Goal: Task Accomplishment & Management: Manage account settings

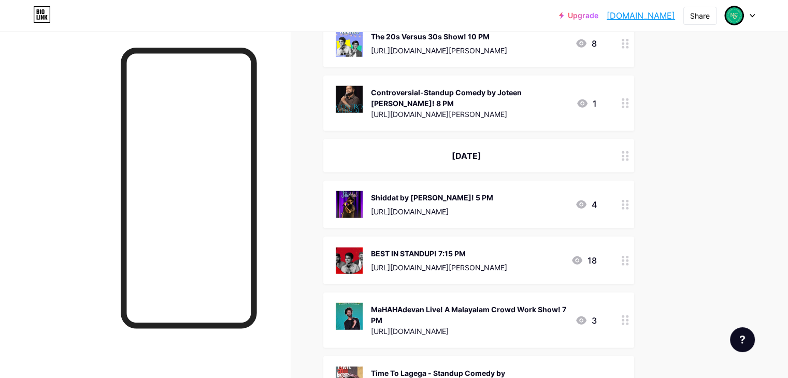
scroll to position [2745, 0]
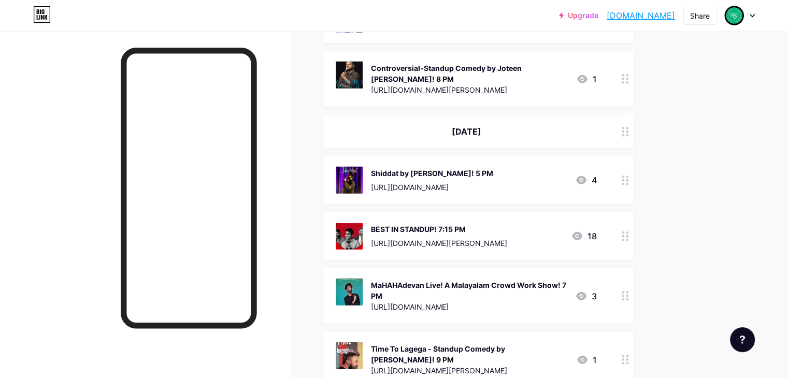
click at [629, 176] on icon at bounding box center [624, 181] width 7 height 10
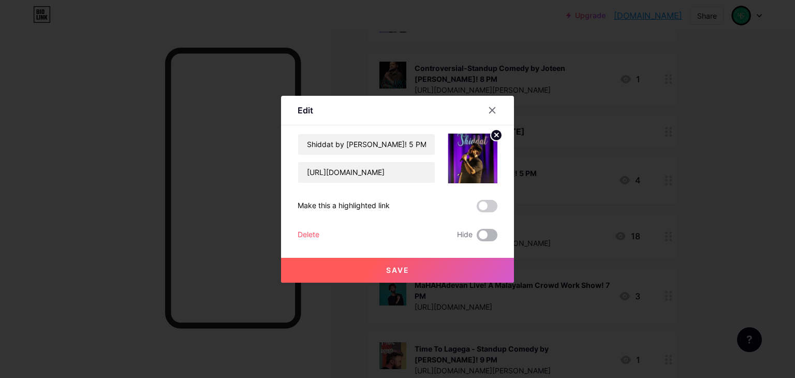
click at [484, 236] on span at bounding box center [487, 235] width 21 height 12
click at [477, 238] on input "checkbox" at bounding box center [477, 238] width 0 height 0
click at [469, 277] on button "Save" at bounding box center [397, 270] width 233 height 25
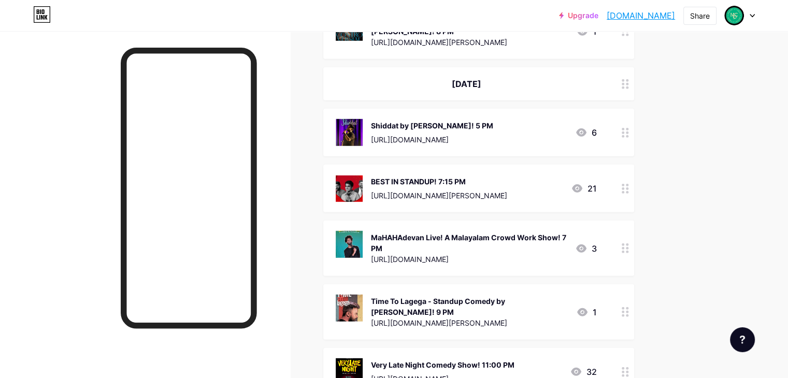
scroll to position [2796, 0]
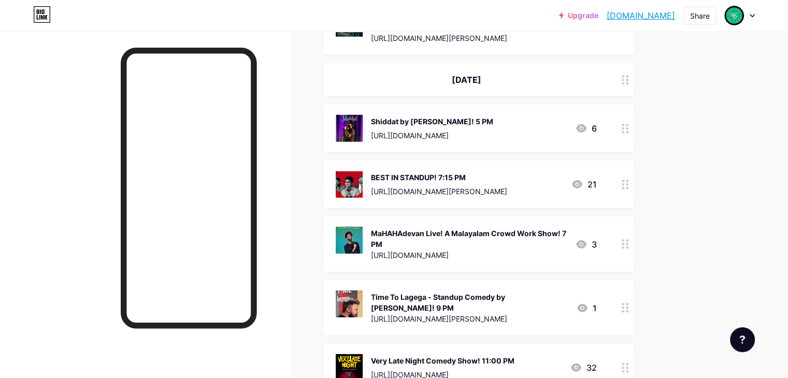
click at [634, 280] on div at bounding box center [625, 307] width 18 height 55
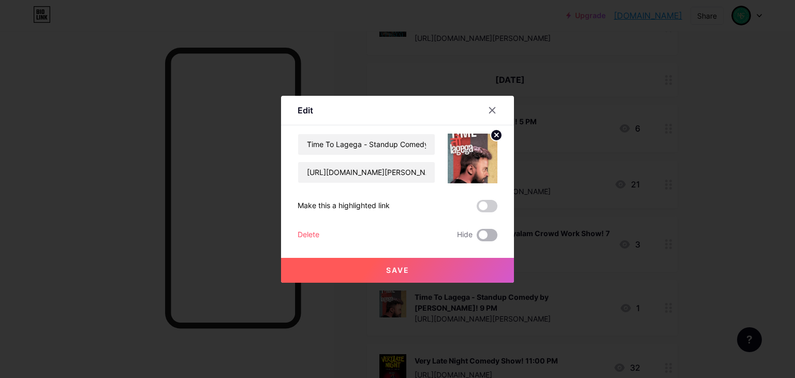
click at [492, 238] on span at bounding box center [487, 235] width 21 height 12
click at [477, 238] on input "checkbox" at bounding box center [477, 238] width 0 height 0
click at [500, 268] on button "Save" at bounding box center [397, 270] width 233 height 25
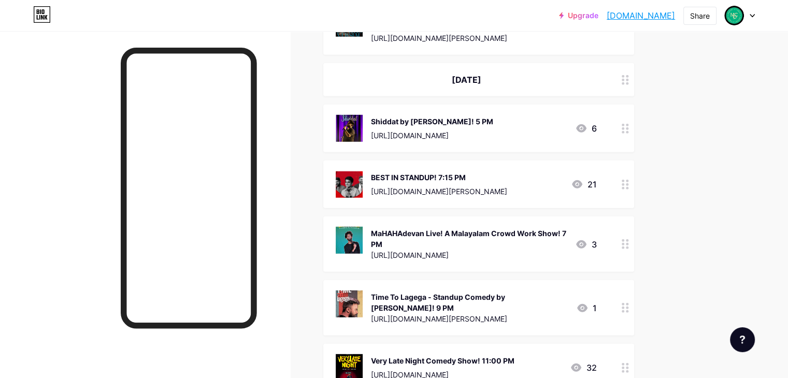
click at [629, 180] on icon at bounding box center [624, 185] width 7 height 10
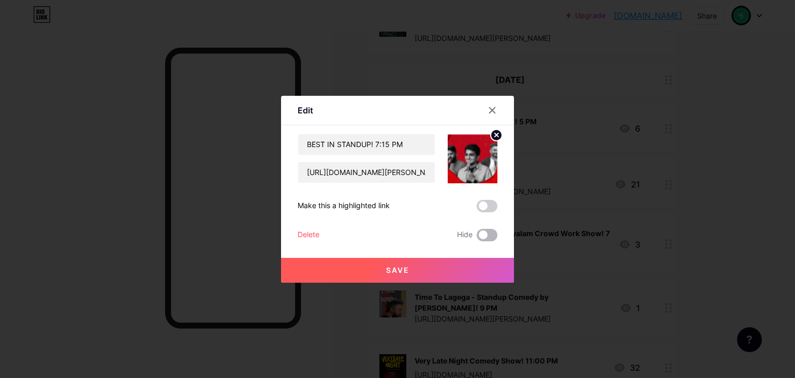
click at [487, 240] on span at bounding box center [487, 235] width 21 height 12
click at [477, 238] on input "checkbox" at bounding box center [477, 238] width 0 height 0
click at [493, 272] on button "Save" at bounding box center [397, 270] width 233 height 25
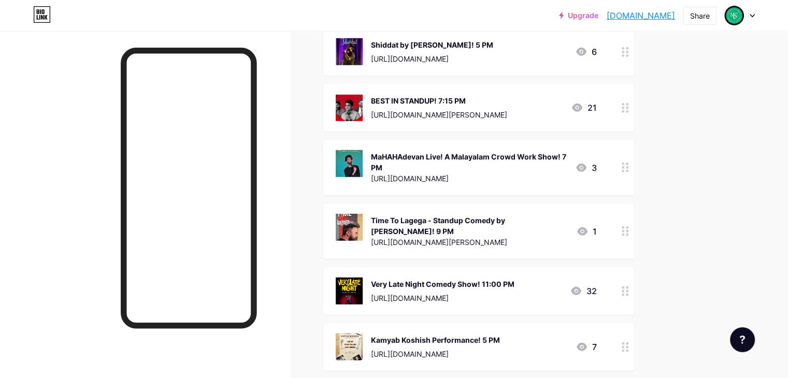
scroll to position [2900, 0]
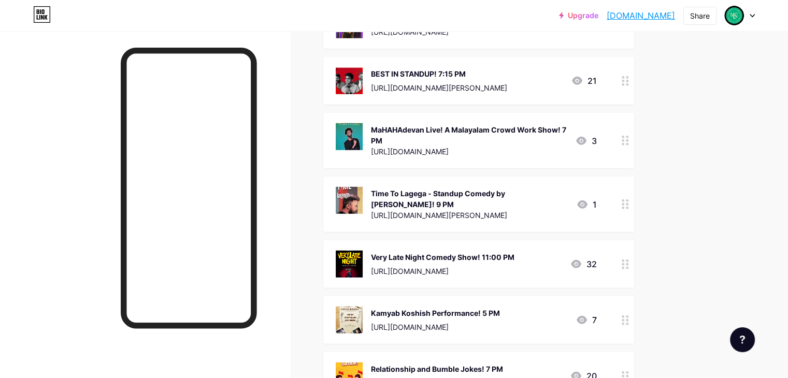
click at [629, 259] on icon at bounding box center [624, 264] width 7 height 10
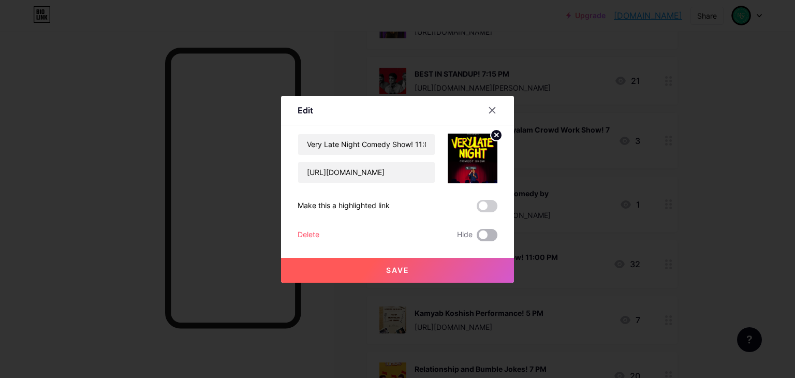
click at [486, 238] on span at bounding box center [487, 235] width 21 height 12
click at [477, 238] on input "checkbox" at bounding box center [477, 238] width 0 height 0
click at [485, 274] on button "Save" at bounding box center [397, 270] width 233 height 25
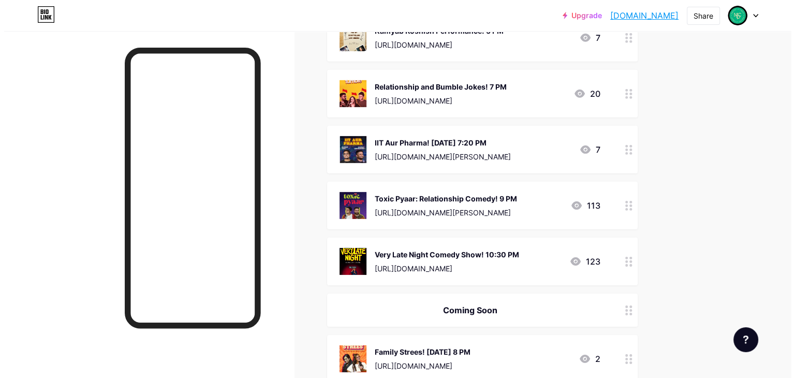
scroll to position [3314, 0]
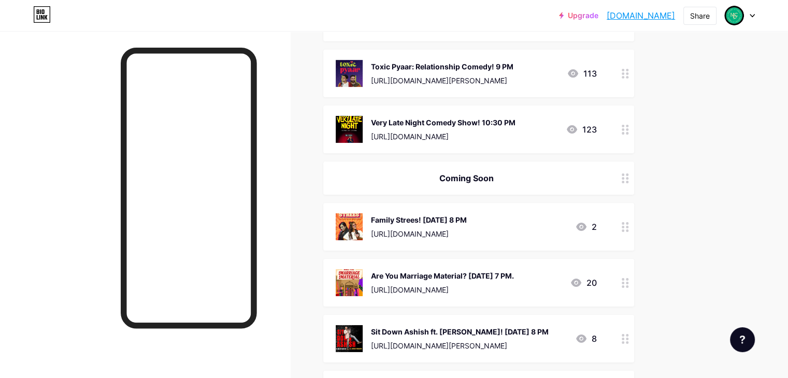
click at [471, 270] on div "Are You Marriage Material? [DATE] 7 PM." at bounding box center [442, 275] width 143 height 11
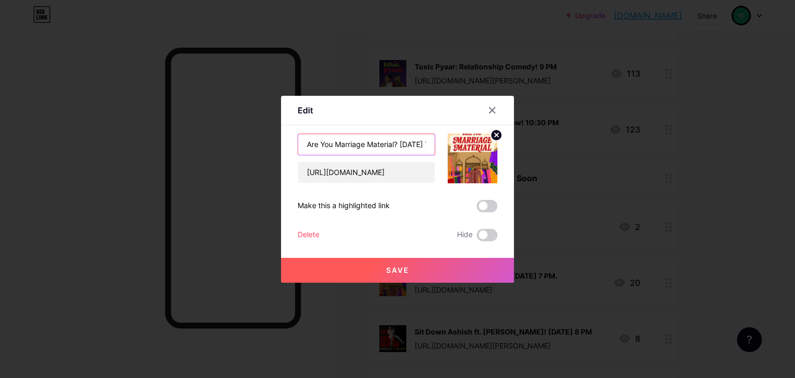
click at [407, 141] on input "Are You Marriage Material? [DATE] 7 PM." at bounding box center [366, 144] width 137 height 21
type input "Are You Marriage Material? [DATE] 7 PM."
click at [448, 274] on button "Save" at bounding box center [397, 270] width 233 height 25
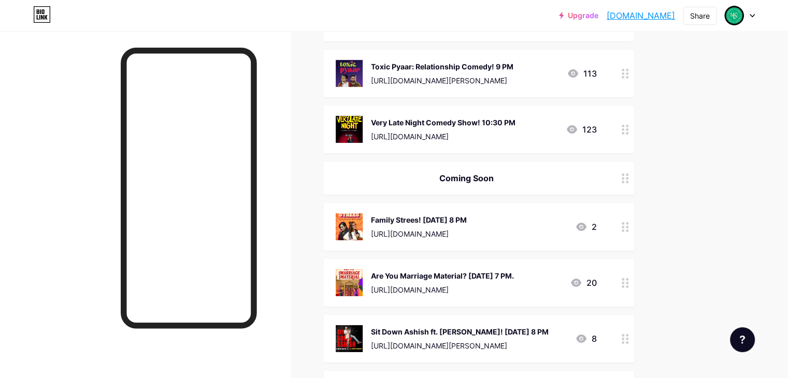
click at [514, 270] on div "Are You Marriage Material? [DATE] 7 PM." at bounding box center [442, 275] width 143 height 11
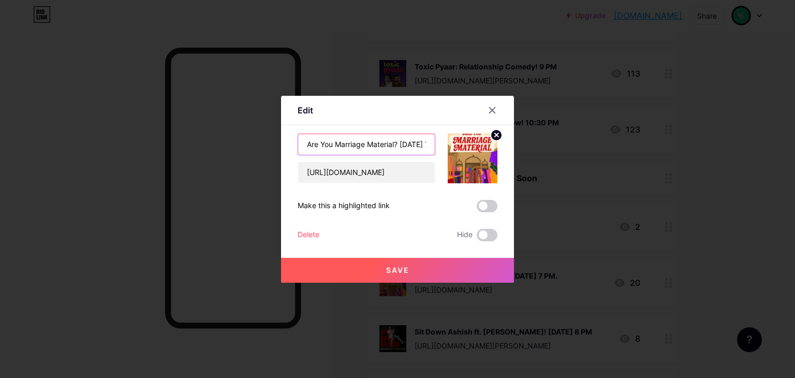
click at [419, 145] on input "Are You Marriage Material? [DATE] 7 PM." at bounding box center [366, 144] width 137 height 21
click at [411, 143] on input "Are You Marriage Material? [DATE] 7 PM." at bounding box center [366, 144] width 137 height 21
type input "Are You Marriage Material? [DATE] 8 PM."
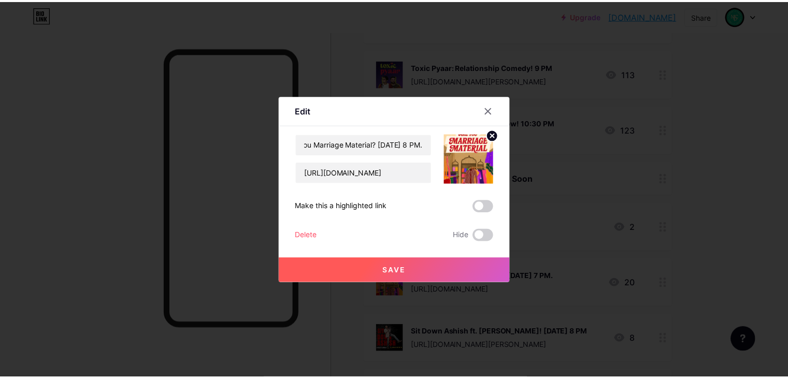
scroll to position [0, 0]
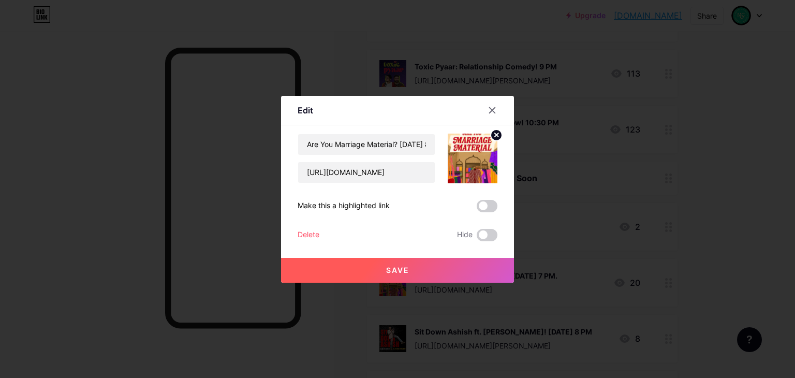
click at [466, 270] on button "Save" at bounding box center [397, 270] width 233 height 25
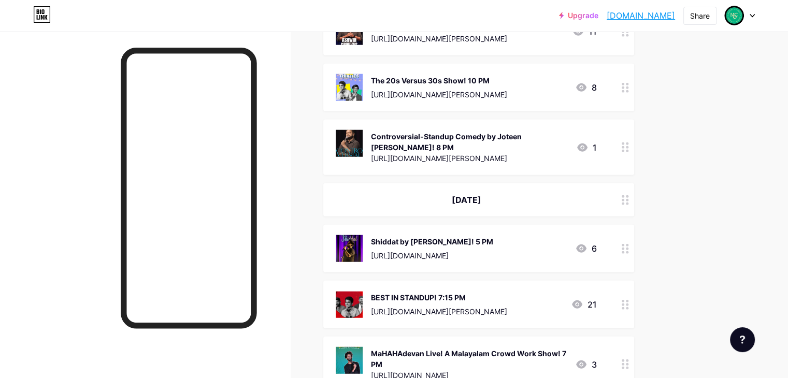
scroll to position [2693, 0]
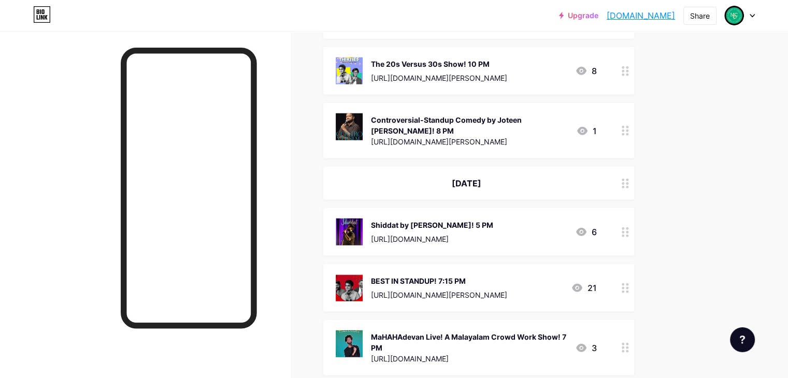
click at [484, 276] on div "BEST IN STANDUP! 7:15 PM" at bounding box center [439, 281] width 136 height 11
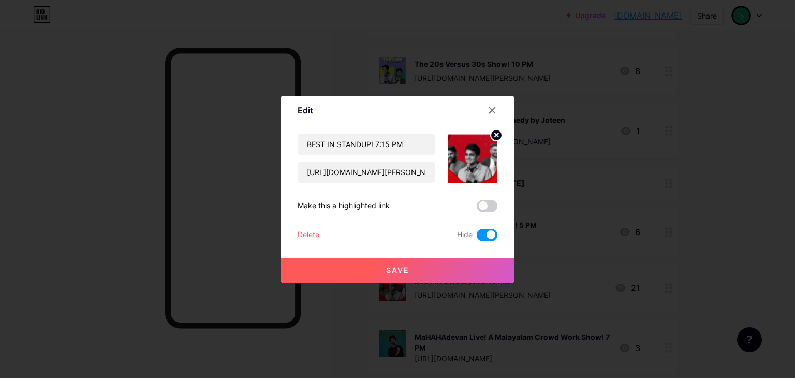
click at [487, 238] on span at bounding box center [487, 235] width 21 height 12
click at [477, 238] on input "checkbox" at bounding box center [477, 238] width 0 height 0
click at [490, 272] on button "Save" at bounding box center [397, 270] width 233 height 25
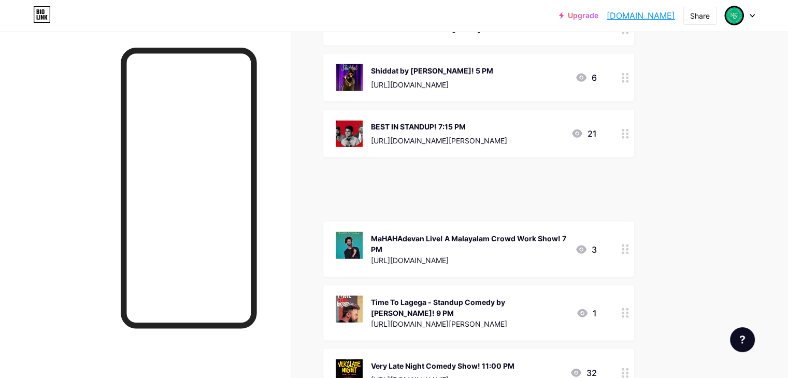
scroll to position [2795, 0]
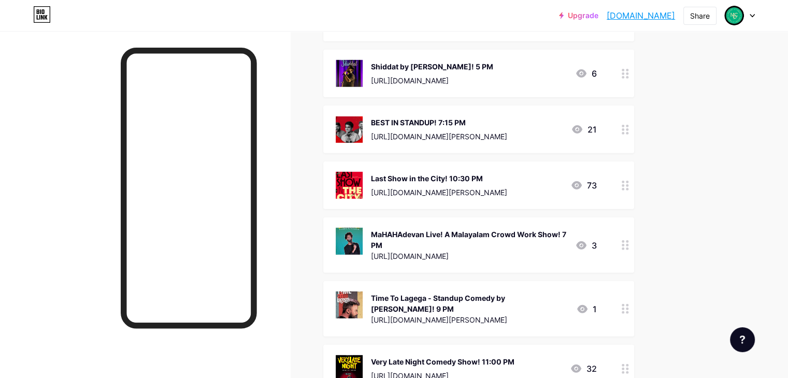
click at [483, 173] on div "Last Show in the City! 10:30 PM" at bounding box center [439, 178] width 136 height 11
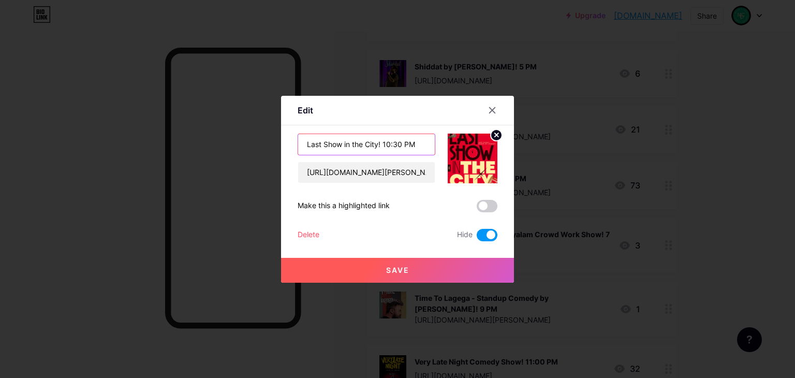
drag, startPoint x: 403, startPoint y: 143, endPoint x: 395, endPoint y: 144, distance: 8.9
click at [395, 144] on input "Last Show in the City! 10:30 PM" at bounding box center [366, 144] width 137 height 21
type input "Last Show in the City! 10:00 PM"
click at [494, 232] on span at bounding box center [487, 235] width 21 height 12
click at [477, 238] on input "checkbox" at bounding box center [477, 238] width 0 height 0
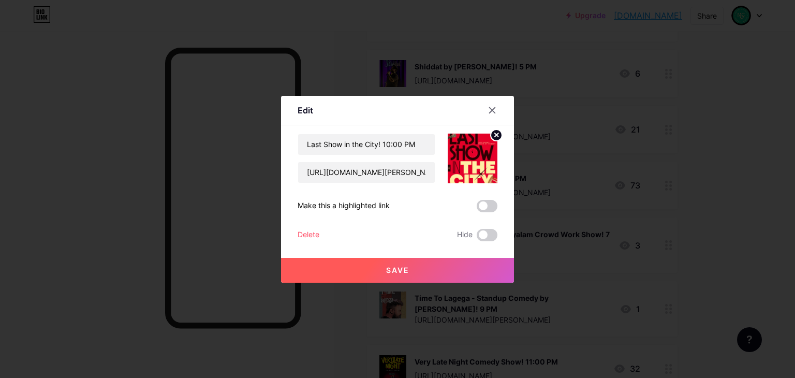
click at [494, 280] on button "Save" at bounding box center [397, 270] width 233 height 25
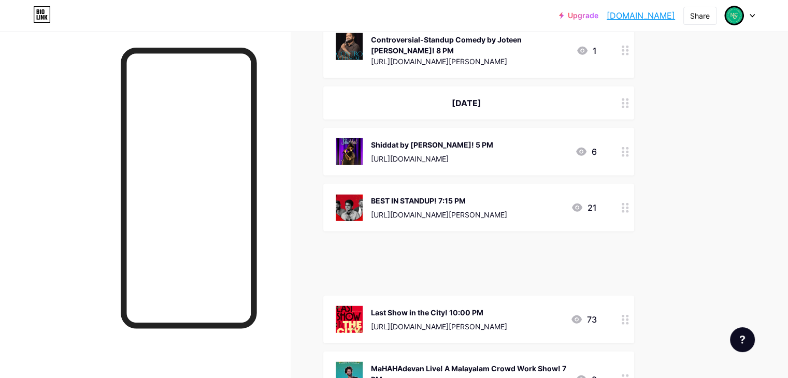
scroll to position [2660, 0]
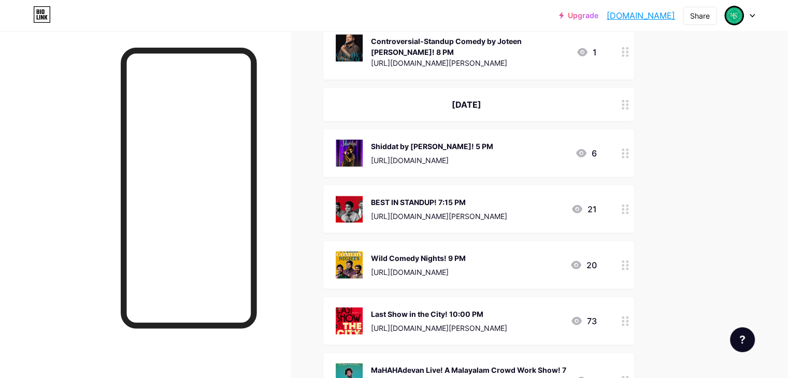
click at [444, 253] on div "Wild Comedy Nights! 9 PM" at bounding box center [418, 258] width 95 height 11
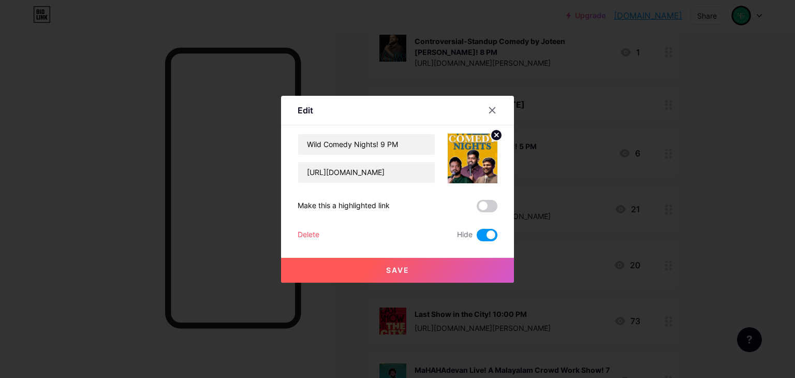
click at [491, 240] on span at bounding box center [487, 235] width 21 height 12
click at [477, 238] on input "checkbox" at bounding box center [477, 238] width 0 height 0
drag, startPoint x: 496, startPoint y: 266, endPoint x: 489, endPoint y: 262, distance: 8.4
click at [496, 266] on button "Save" at bounding box center [397, 270] width 233 height 25
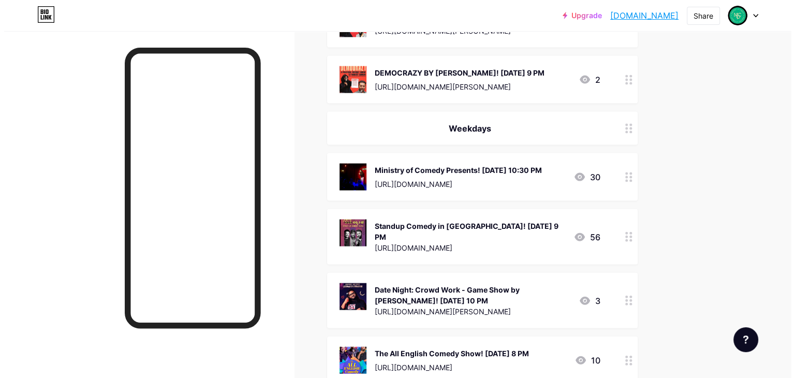
scroll to position [2243, 0]
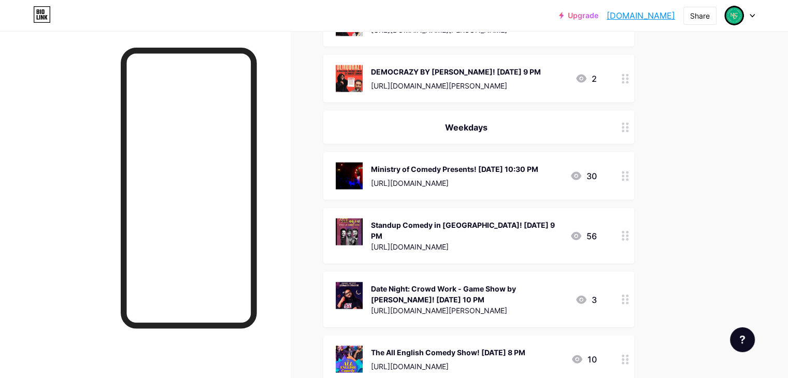
click at [634, 111] on div at bounding box center [625, 127] width 18 height 33
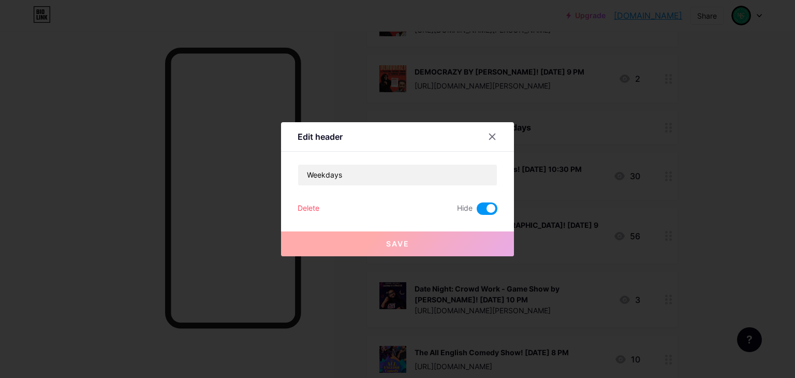
click at [489, 212] on span at bounding box center [487, 208] width 21 height 12
click at [477, 211] on input "checkbox" at bounding box center [477, 211] width 0 height 0
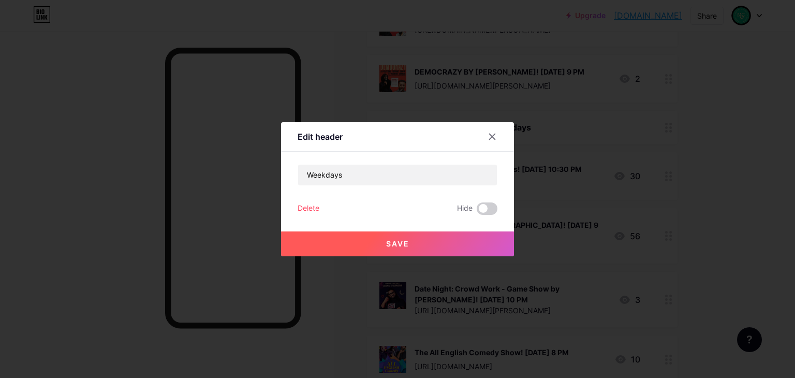
click at [494, 249] on button "Save" at bounding box center [397, 243] width 233 height 25
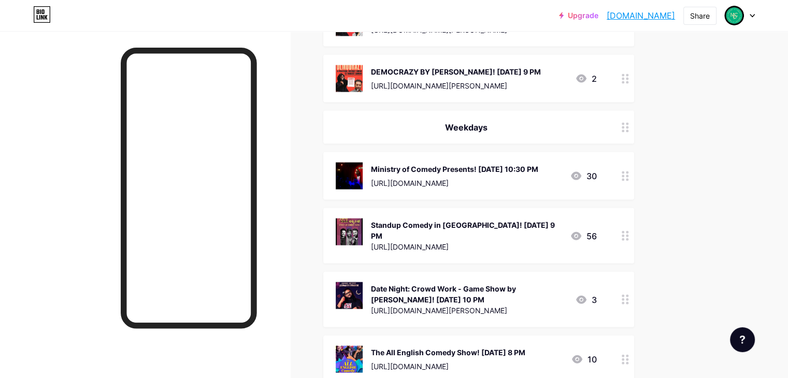
click at [529, 220] on div "Standup Comedy in [GEOGRAPHIC_DATA]! [DATE] 9 PM" at bounding box center [466, 231] width 191 height 22
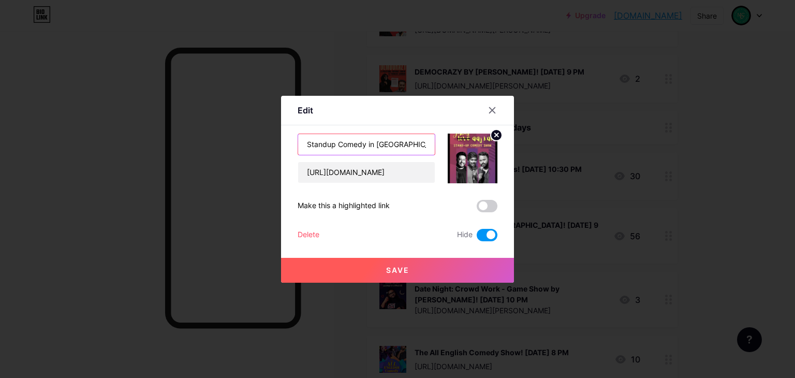
drag, startPoint x: 419, startPoint y: 147, endPoint x: 414, endPoint y: 146, distance: 5.2
click at [414, 146] on input "Standup Comedy in [GEOGRAPHIC_DATA]! [DATE] 9 PM" at bounding box center [366, 144] width 137 height 21
type input "Standup Comedy in [GEOGRAPHIC_DATA]! [DATE] 9 PM"
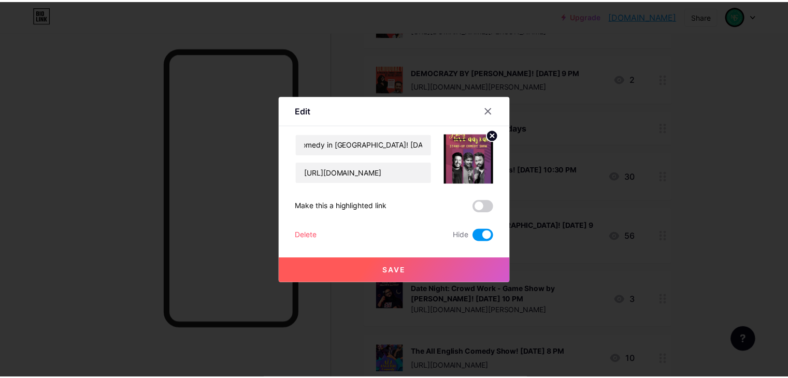
scroll to position [0, 0]
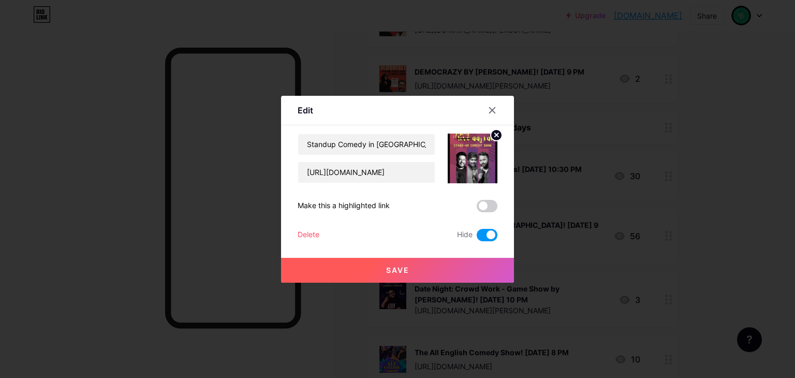
click at [489, 239] on span at bounding box center [487, 235] width 21 height 12
click at [477, 238] on input "checkbox" at bounding box center [477, 238] width 0 height 0
click at [497, 280] on button "Save" at bounding box center [397, 270] width 233 height 25
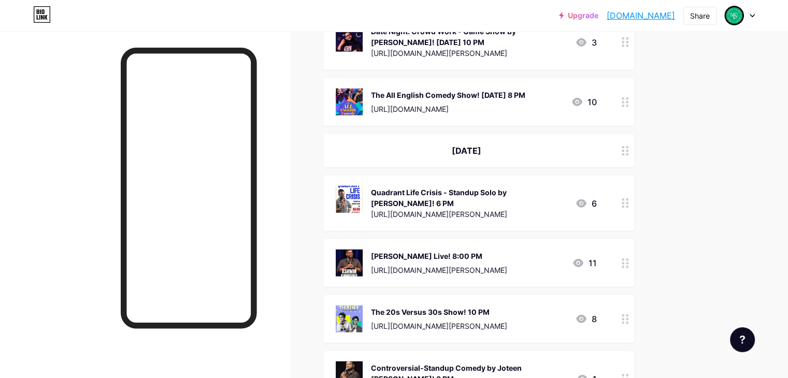
scroll to position [2554, 0]
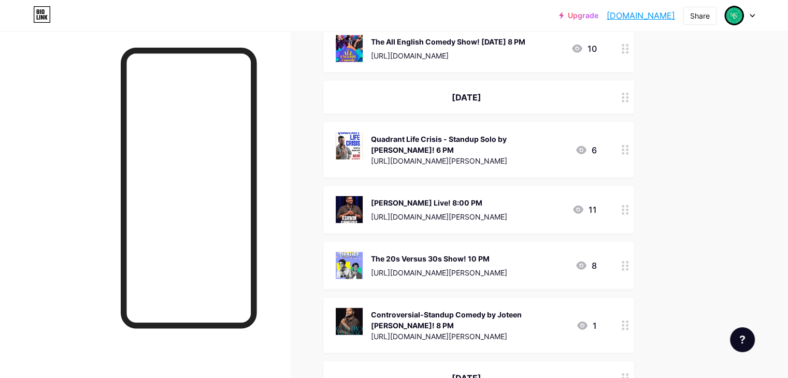
click at [624, 100] on circle at bounding box center [622, 101] width 3 height 3
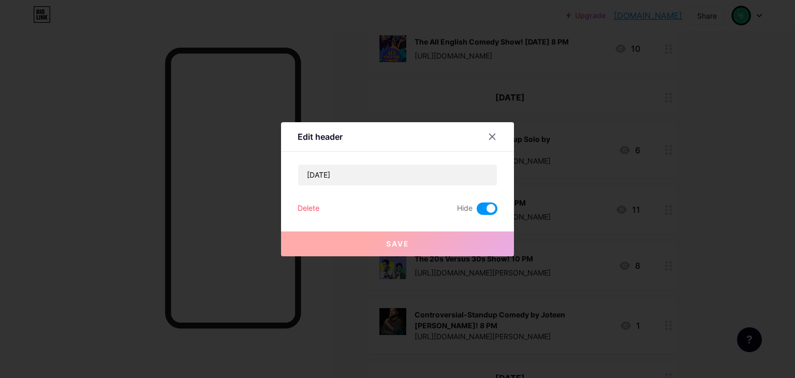
click at [491, 208] on span at bounding box center [487, 208] width 21 height 12
click at [477, 211] on input "checkbox" at bounding box center [477, 211] width 0 height 0
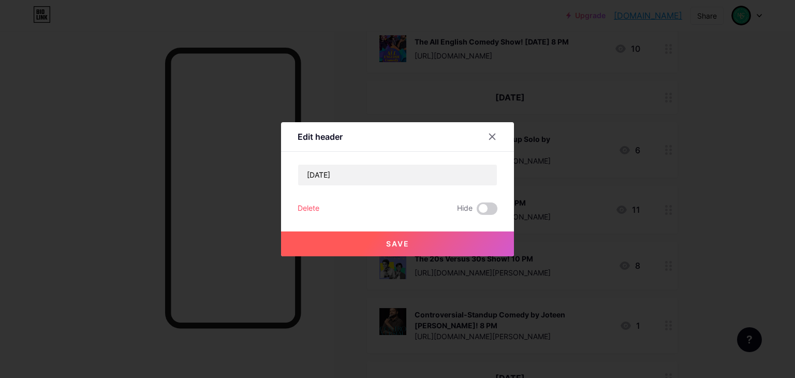
click at [441, 240] on button "Save" at bounding box center [397, 243] width 233 height 25
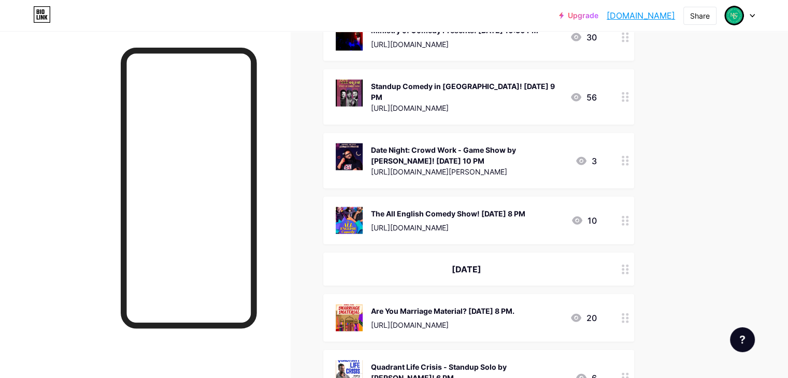
scroll to position [2382, 0]
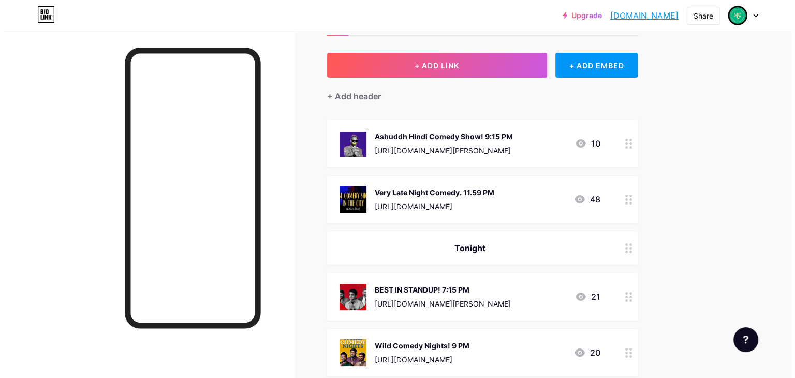
scroll to position [0, 0]
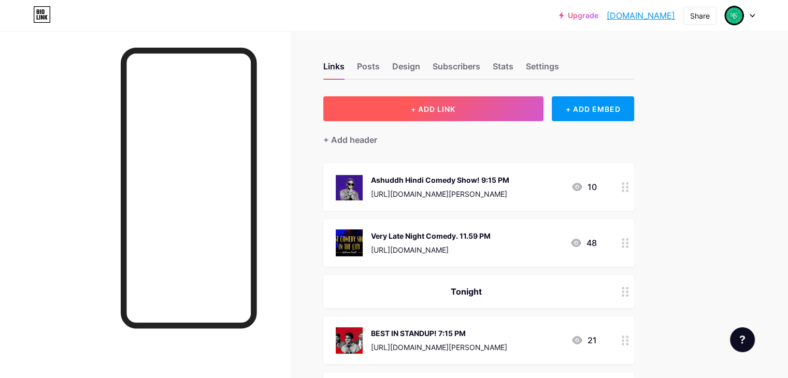
click at [526, 114] on button "+ ADD LINK" at bounding box center [433, 108] width 220 height 25
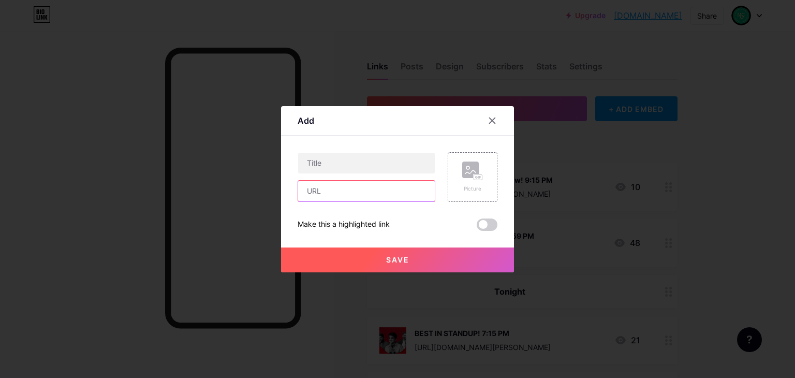
click at [370, 188] on input "text" at bounding box center [366, 191] width 137 height 21
click at [387, 195] on input "text" at bounding box center [366, 191] width 137 height 21
paste input "[URL][DOMAIN_NAME][DATE]"
type input "[URL][DOMAIN_NAME][DATE]"
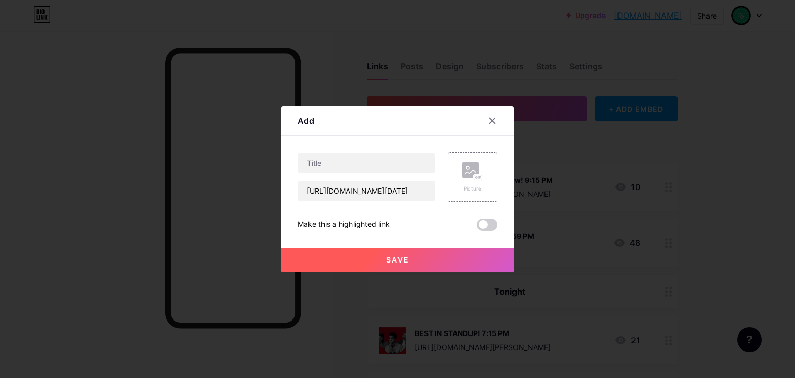
scroll to position [0, 0]
click at [370, 165] on input "text" at bounding box center [366, 163] width 137 height 21
click at [416, 160] on input "Baazigar Solo Storytelling Show! [DATE]" at bounding box center [366, 163] width 137 height 21
type input "Baazigar Solo Storytelling Show! [DATE] 3 PM"
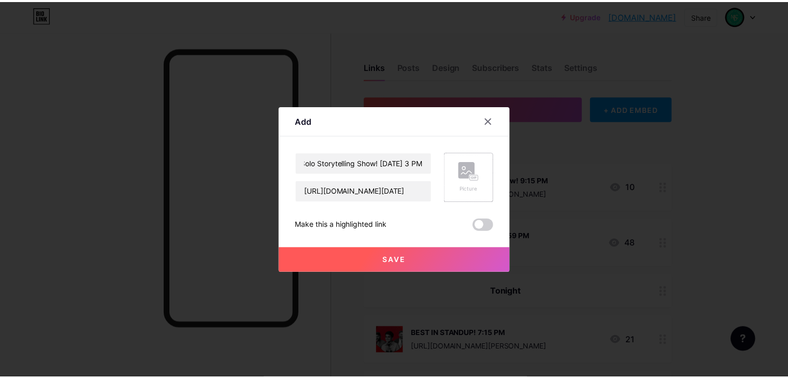
scroll to position [0, 0]
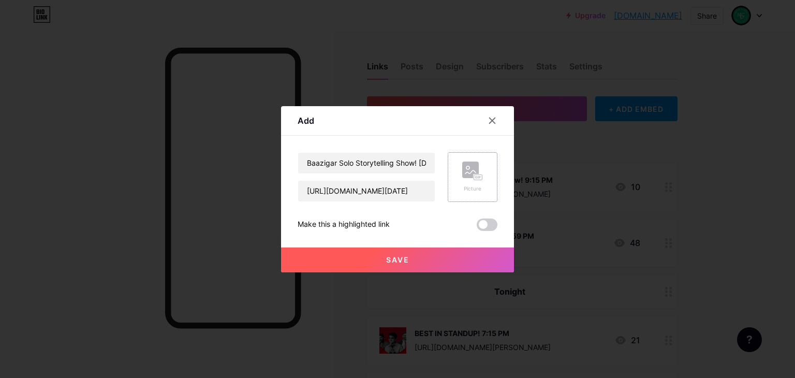
click at [458, 180] on div "Picture" at bounding box center [473, 177] width 50 height 50
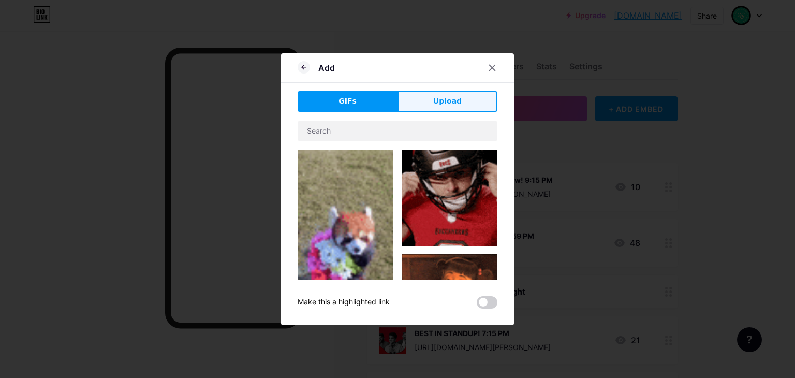
click at [424, 96] on button "Upload" at bounding box center [448, 101] width 100 height 21
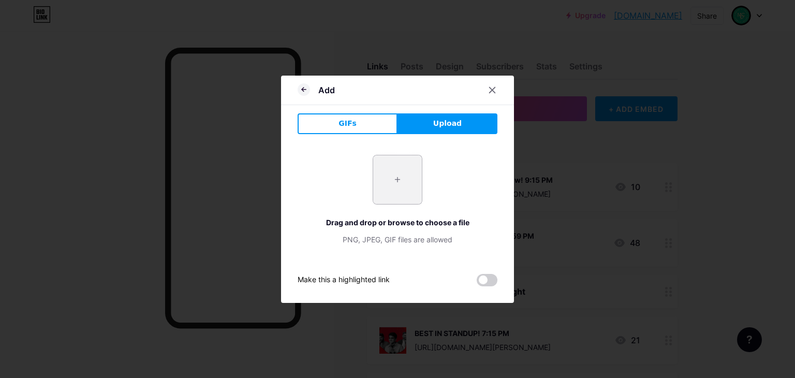
click at [411, 179] on input "file" at bounding box center [397, 179] width 49 height 49
type input "C:\fakepath\Screenshot [DATE] 050658.png"
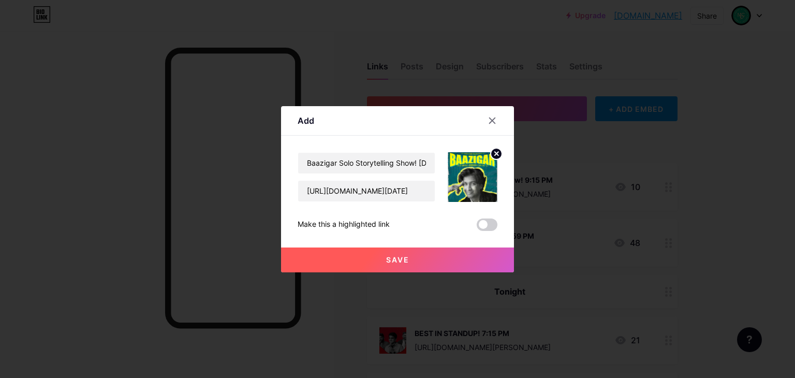
click at [425, 264] on button "Save" at bounding box center [397, 260] width 233 height 25
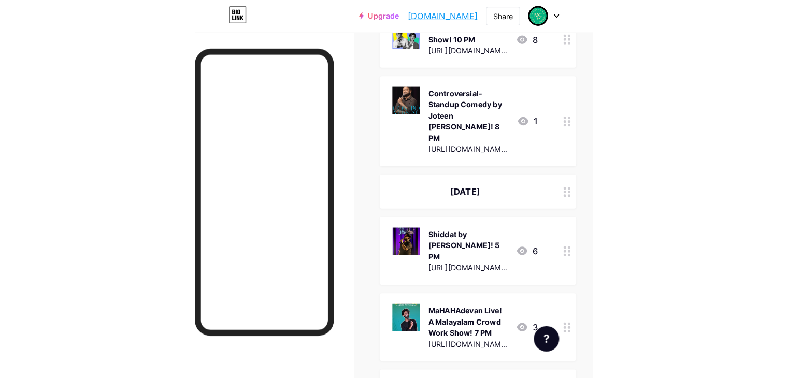
scroll to position [3567, 0]
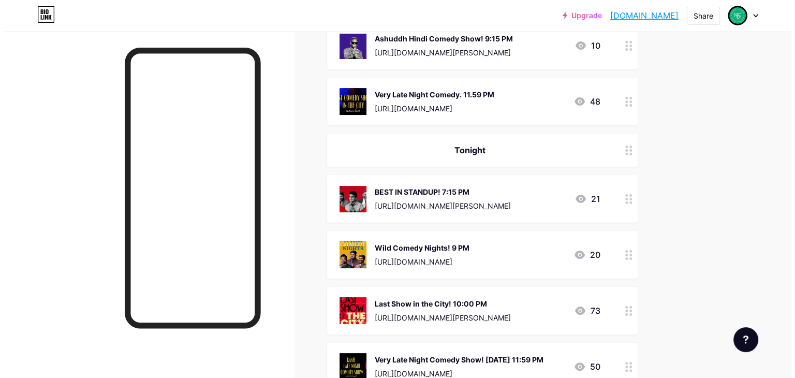
scroll to position [155, 0]
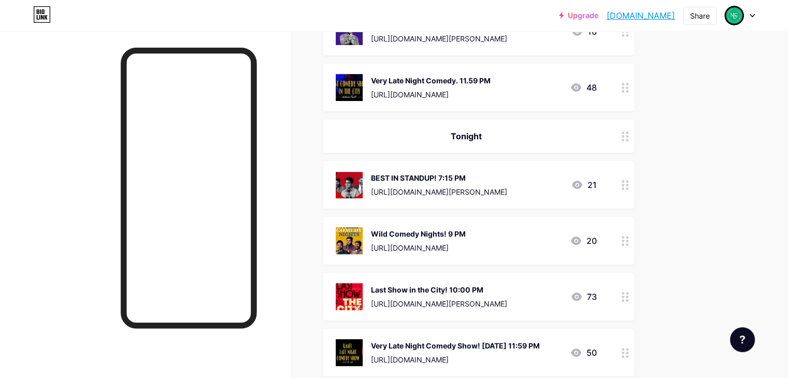
click at [491, 181] on div "BEST IN STANDUP! 7:15 PM" at bounding box center [439, 177] width 136 height 11
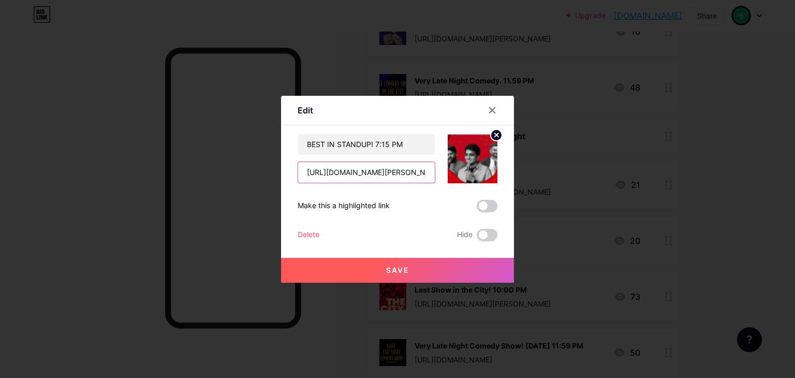
click at [382, 179] on input "[URL][DOMAIN_NAME][PERSON_NAME]" at bounding box center [366, 172] width 137 height 21
paste input "in.bookmyshow.com/events/pilot-gomma-feat-gommaboy/ET00453914?webview=true"
type input "https://in.bookmyshow.com/events/pilot-gomma-feat-gommaboy/ET00453914?webview=t…"
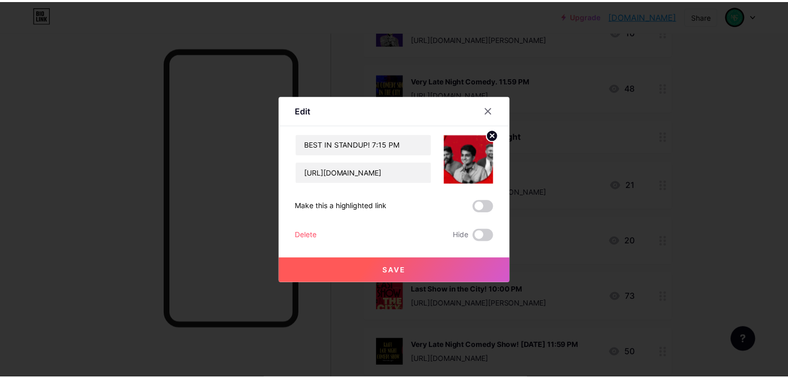
scroll to position [0, 0]
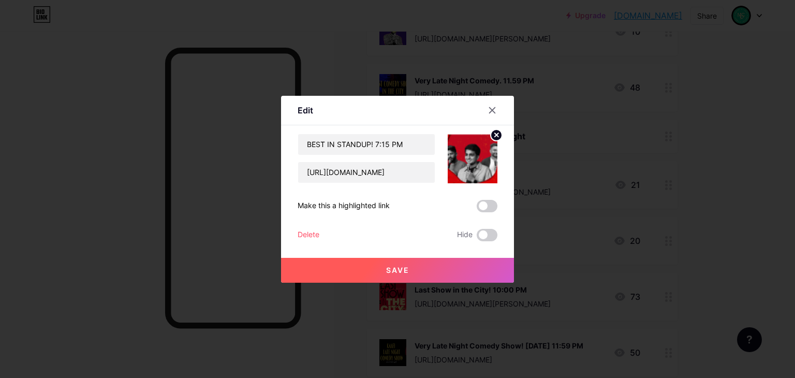
click at [401, 263] on button "Save" at bounding box center [397, 270] width 233 height 25
